Goal: Information Seeking & Learning: Learn about a topic

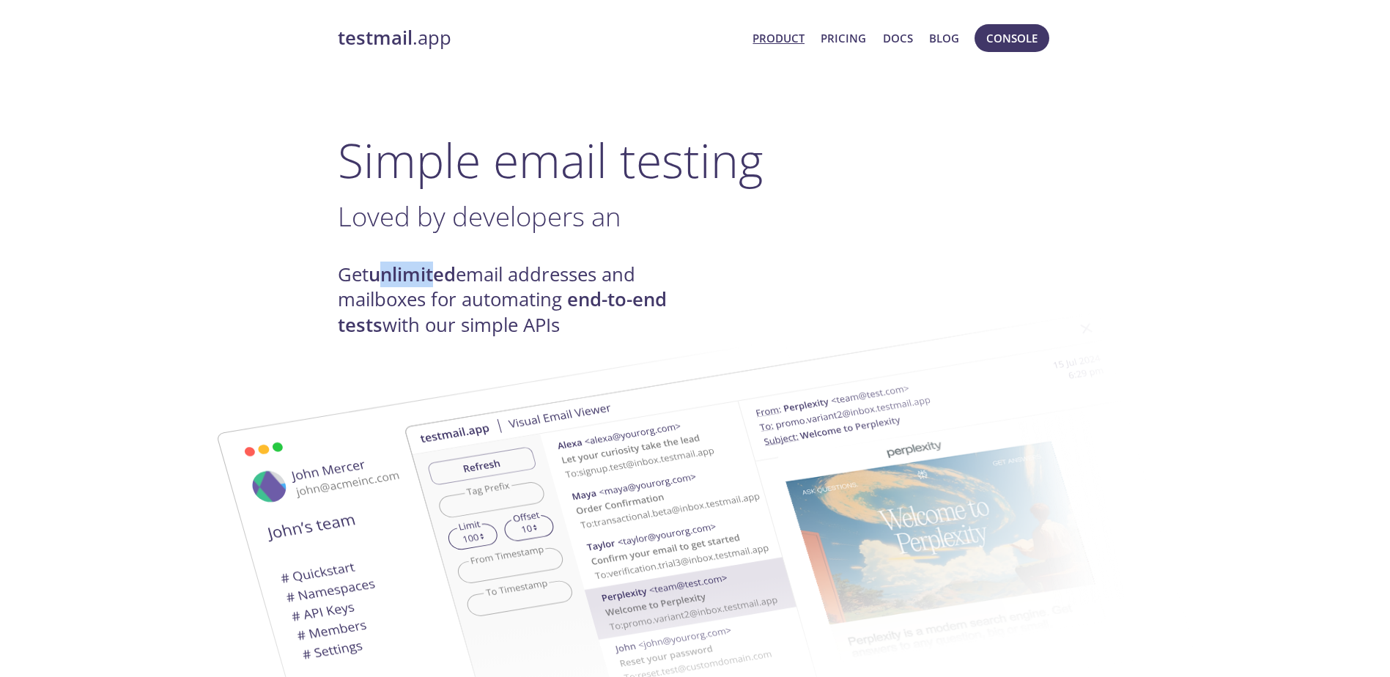
drag, startPoint x: 380, startPoint y: 285, endPoint x: 437, endPoint y: 277, distance: 57.0
click at [437, 277] on strong "unlimited" at bounding box center [412, 275] width 87 height 26
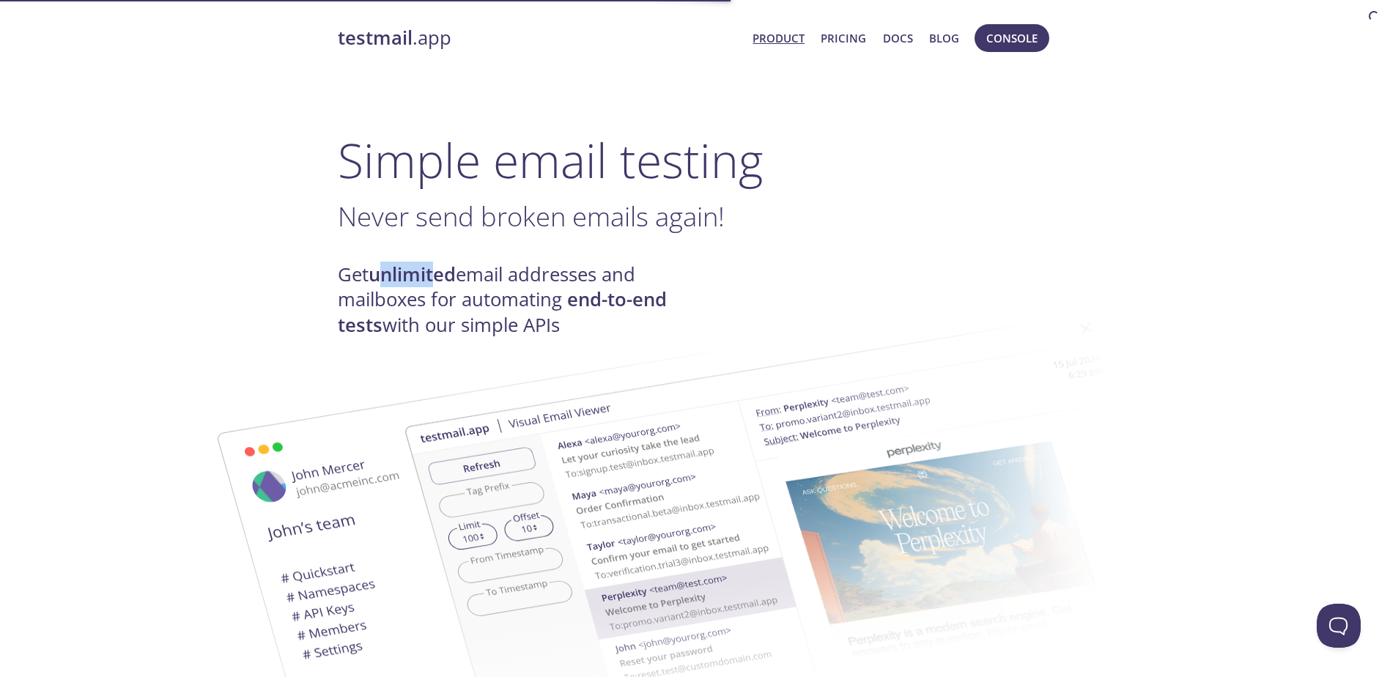
click at [468, 304] on img at bounding box center [800, 540] width 792 height 496
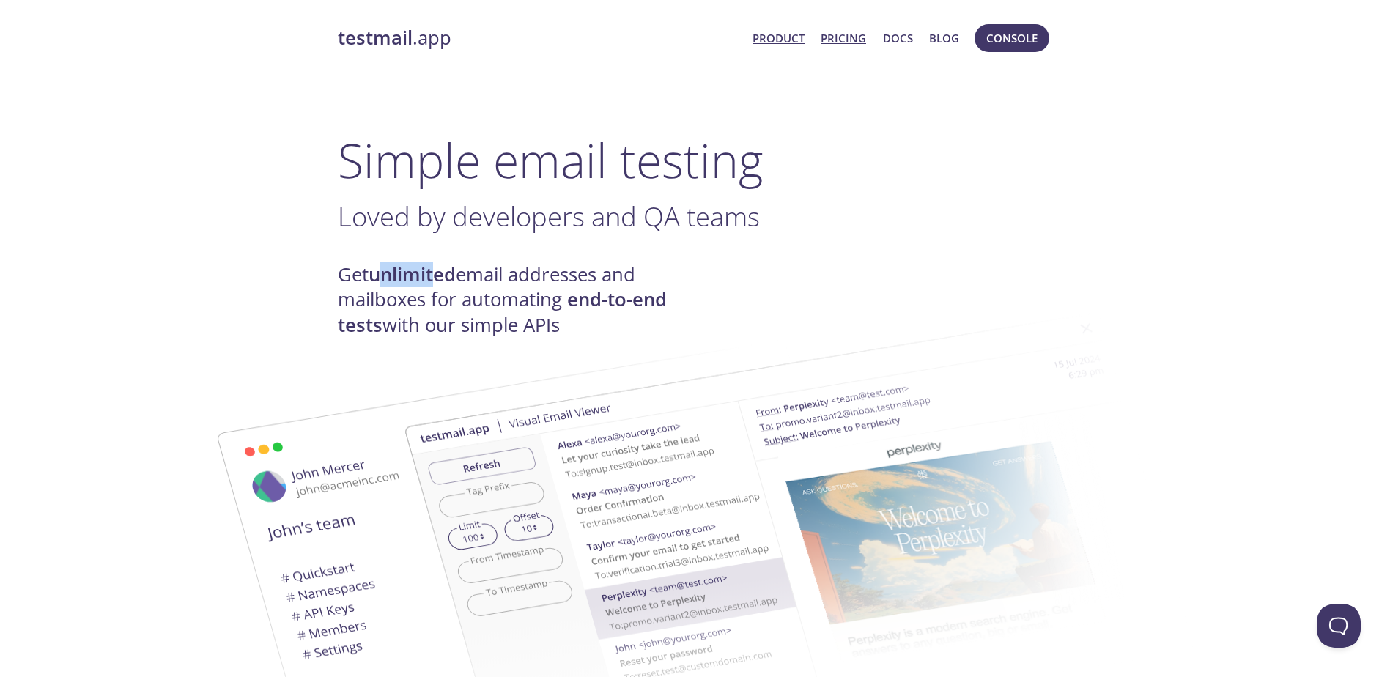
click at [847, 41] on link "Pricing" at bounding box center [843, 38] width 45 height 19
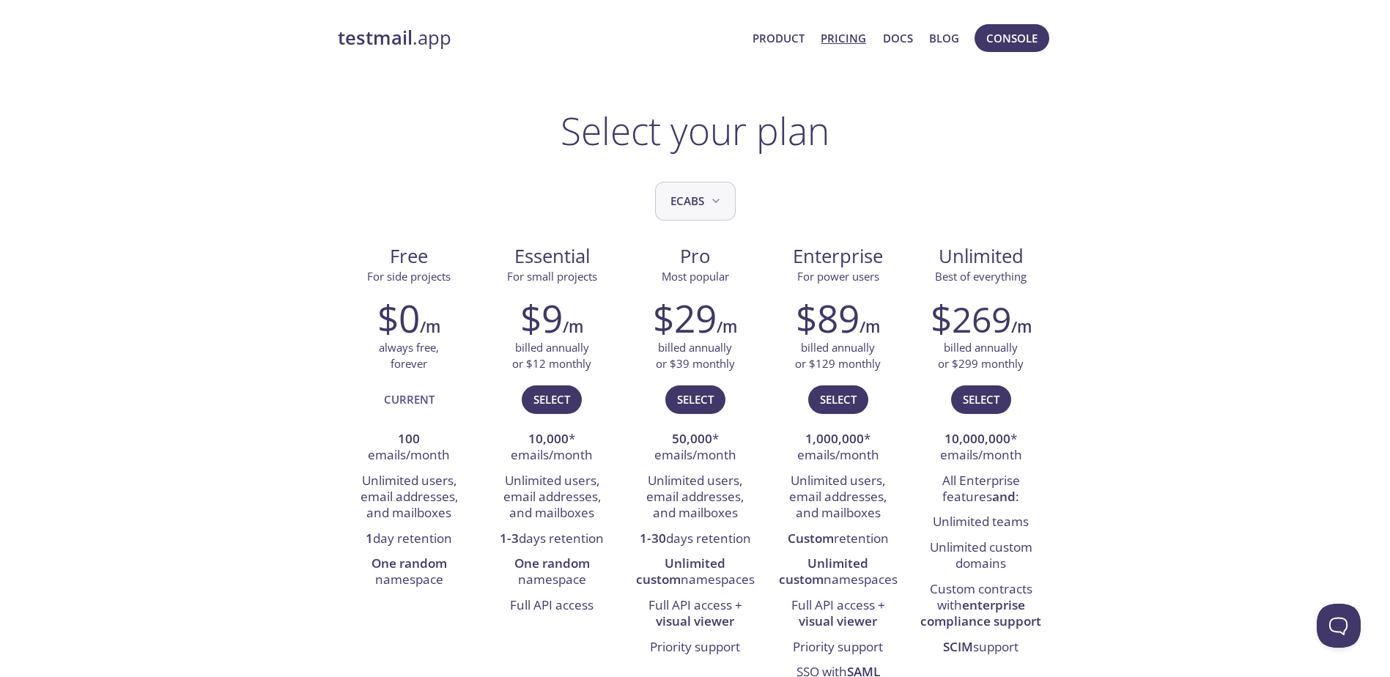
click at [703, 202] on span "ecabs" at bounding box center [697, 201] width 53 height 20
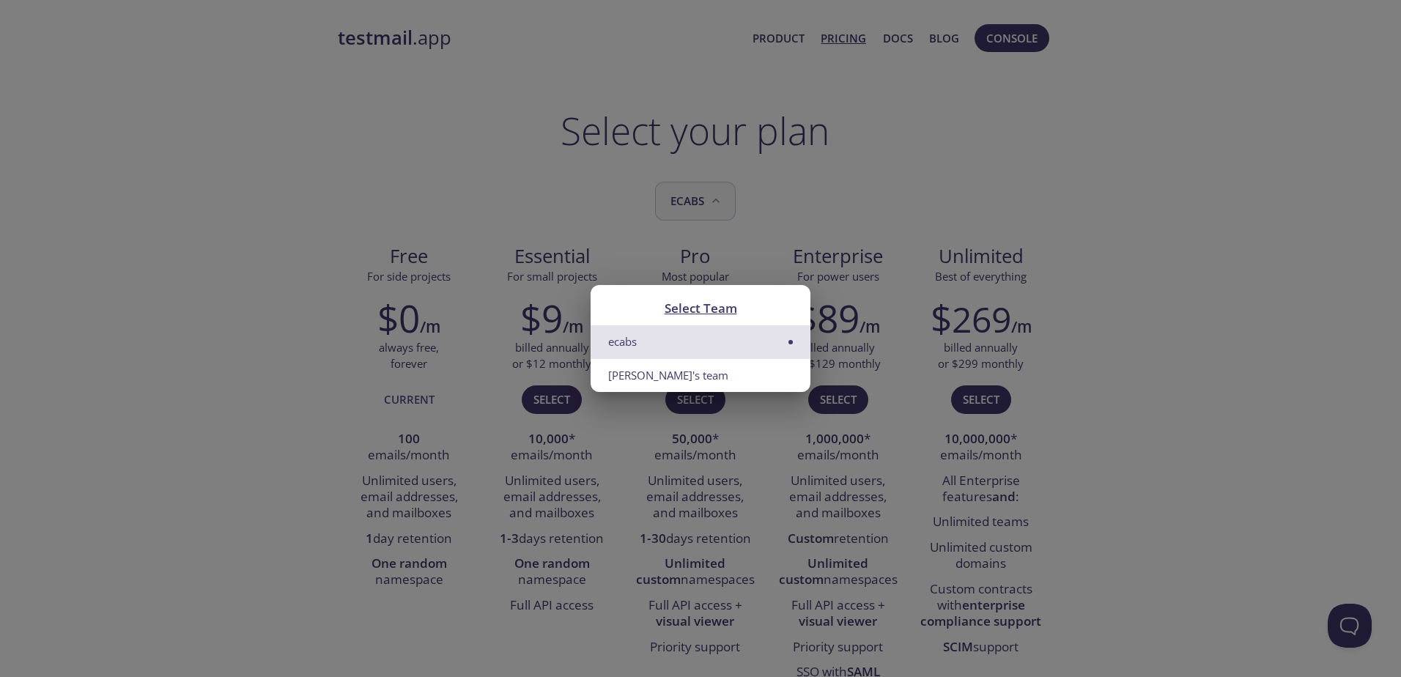
click at [703, 202] on div "Select Team ecabs [PERSON_NAME]'s team" at bounding box center [700, 338] width 1401 height 677
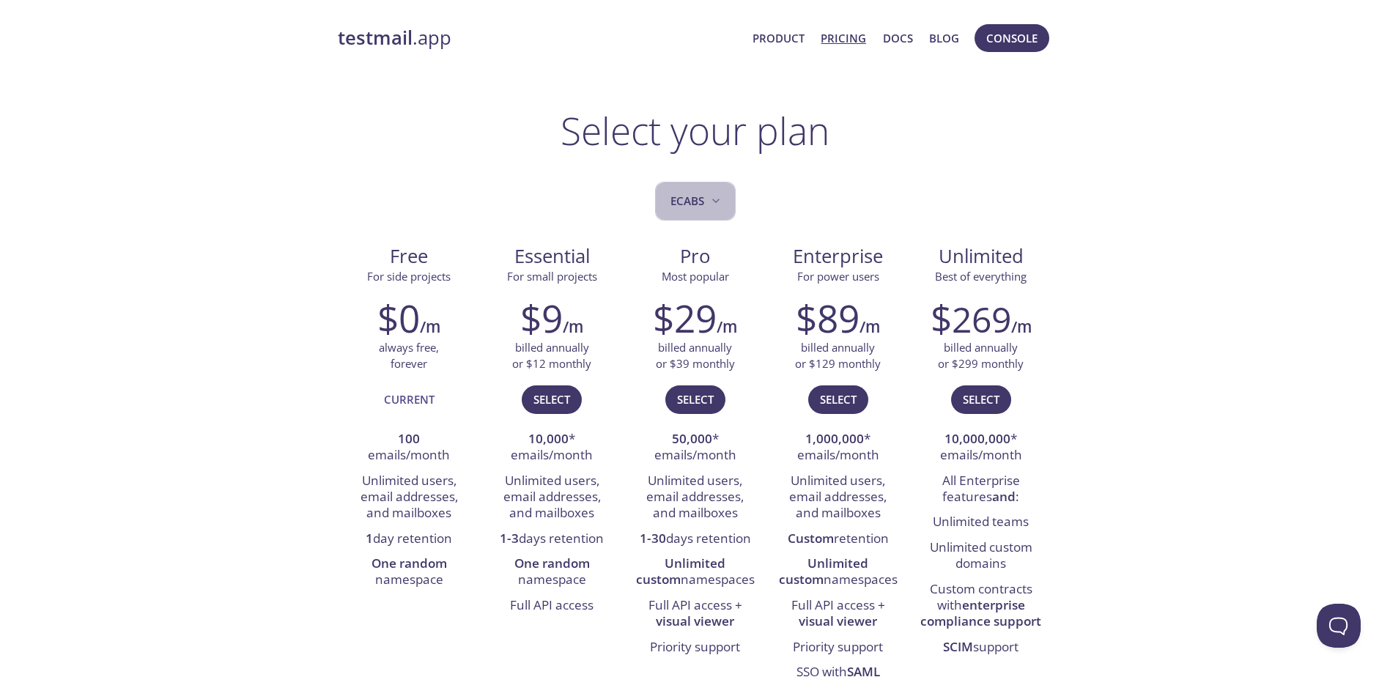
click at [703, 202] on span "ecabs" at bounding box center [697, 201] width 53 height 20
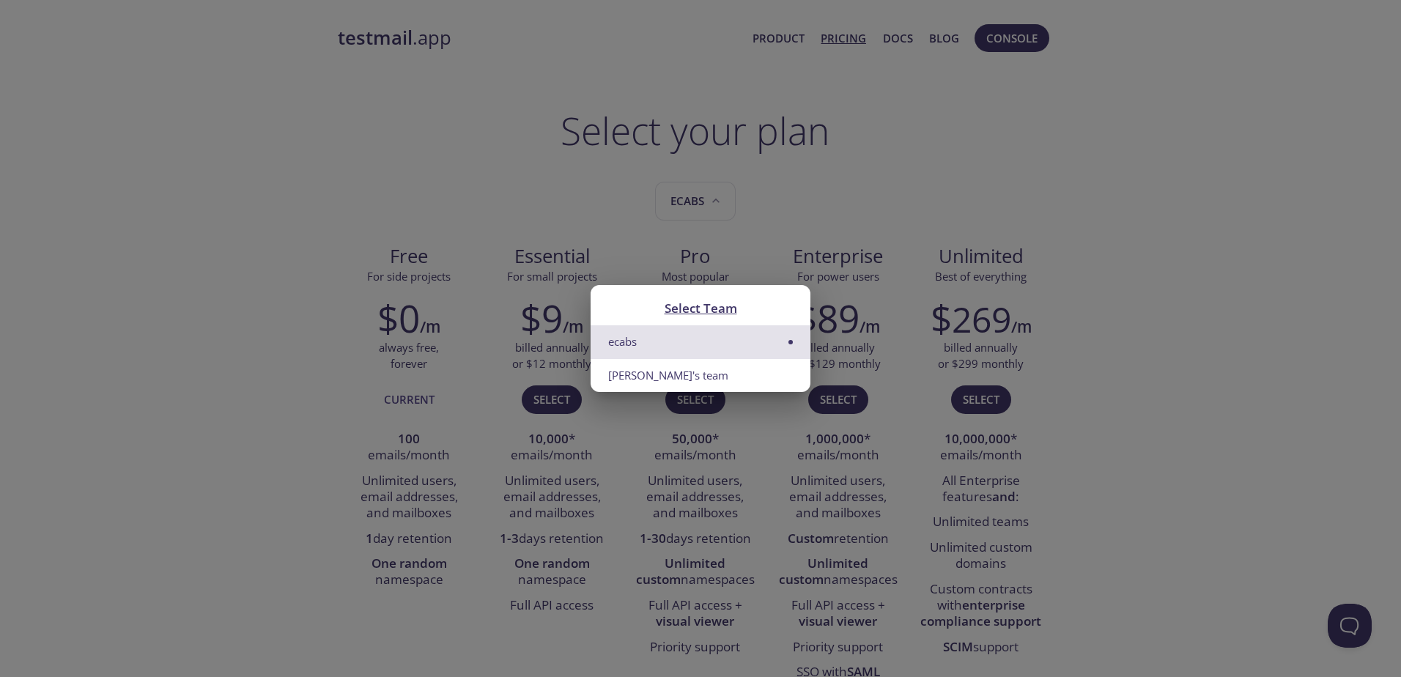
click at [624, 343] on li "ecabs" at bounding box center [701, 341] width 220 height 33
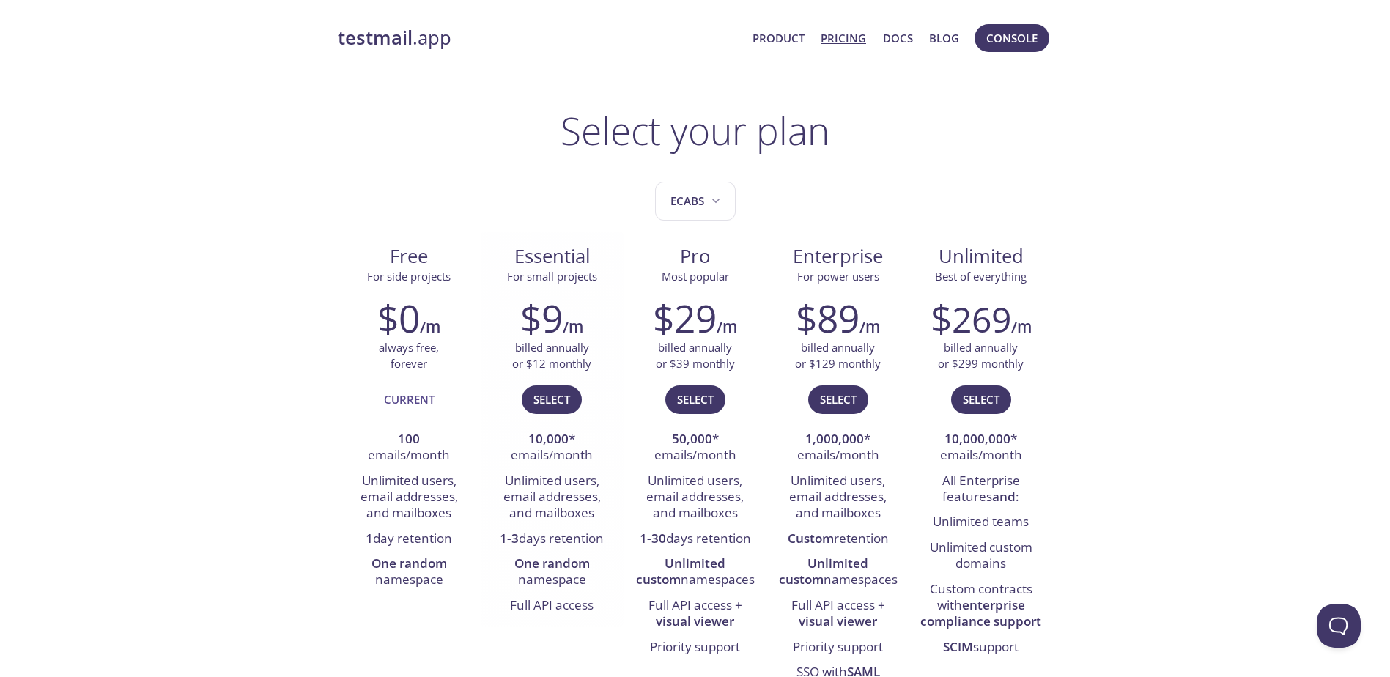
click at [531, 275] on span "For small projects" at bounding box center [552, 276] width 90 height 15
drag, startPoint x: 531, startPoint y: 275, endPoint x: 575, endPoint y: 279, distance: 44.9
click at [575, 279] on span "For small projects" at bounding box center [552, 276] width 90 height 15
click at [897, 40] on link "Docs" at bounding box center [898, 38] width 30 height 19
